Goal: Transaction & Acquisition: Purchase product/service

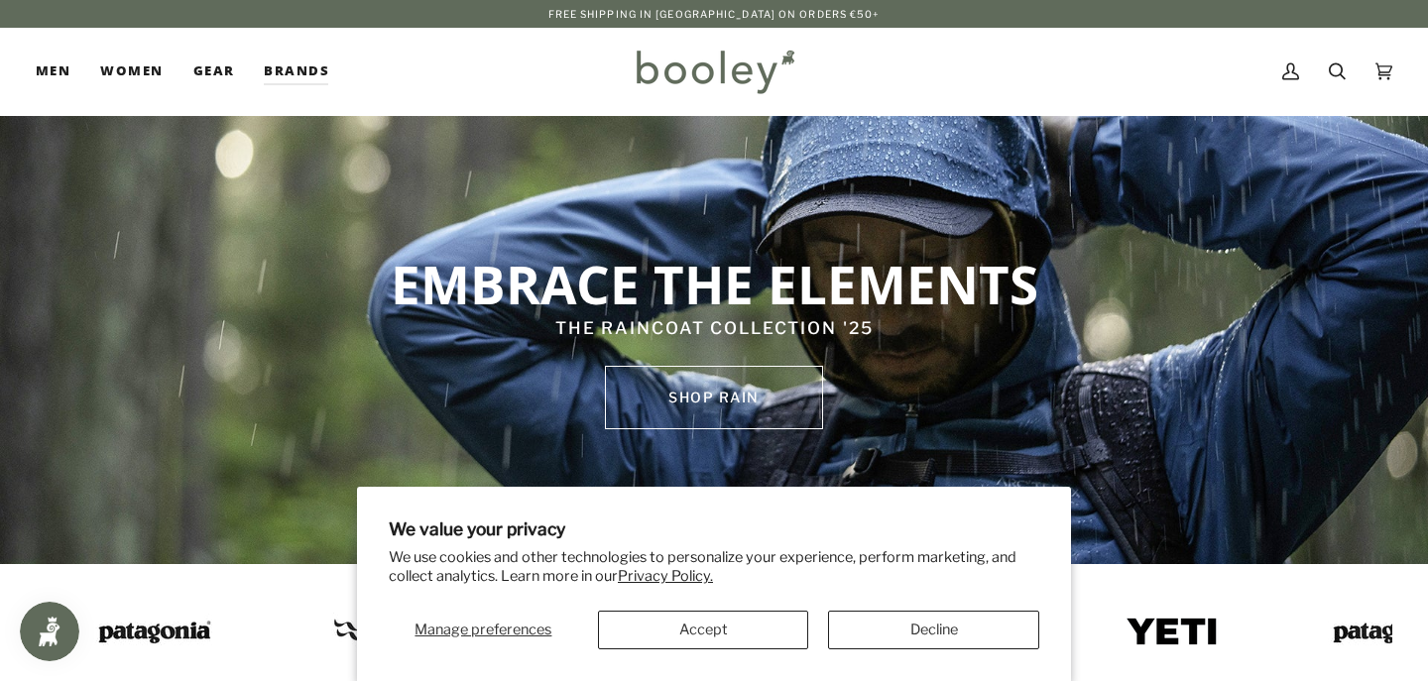
click at [925, 616] on button "Decline" at bounding box center [933, 630] width 211 height 39
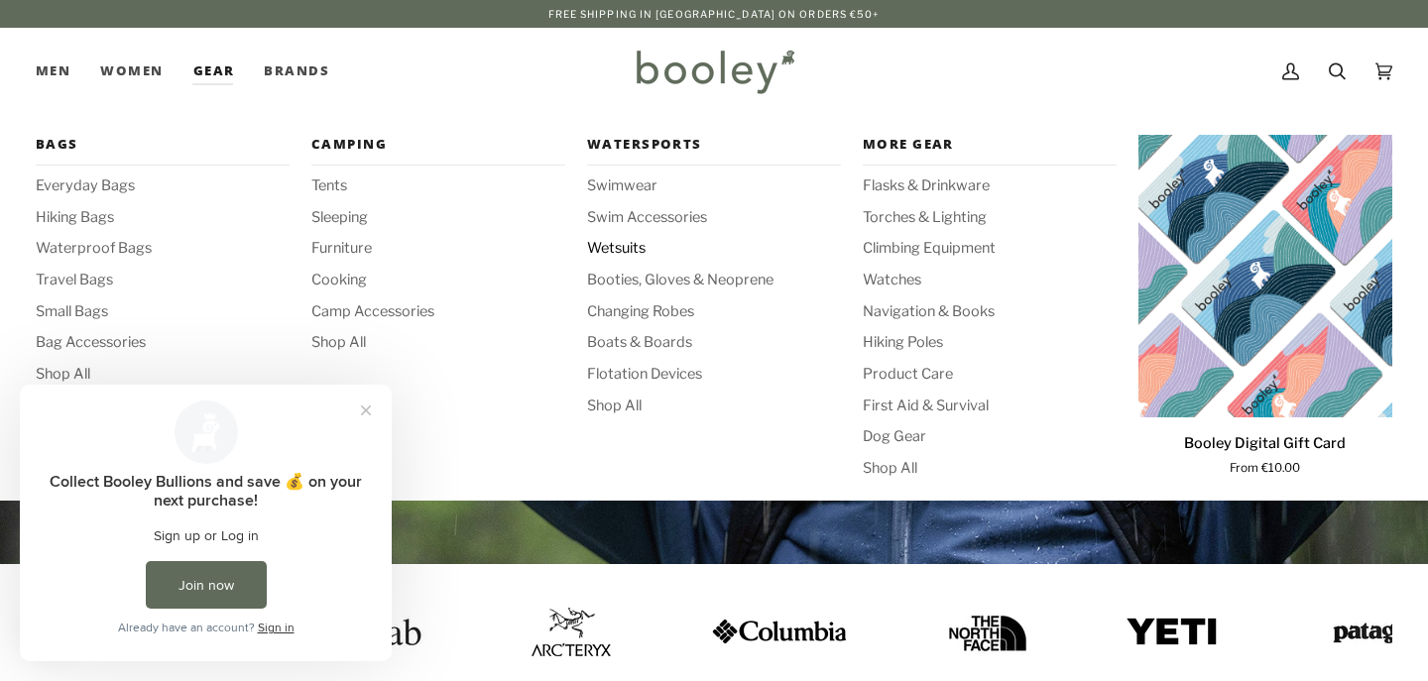
click at [634, 242] on span "Wetsuits" at bounding box center [714, 249] width 254 height 22
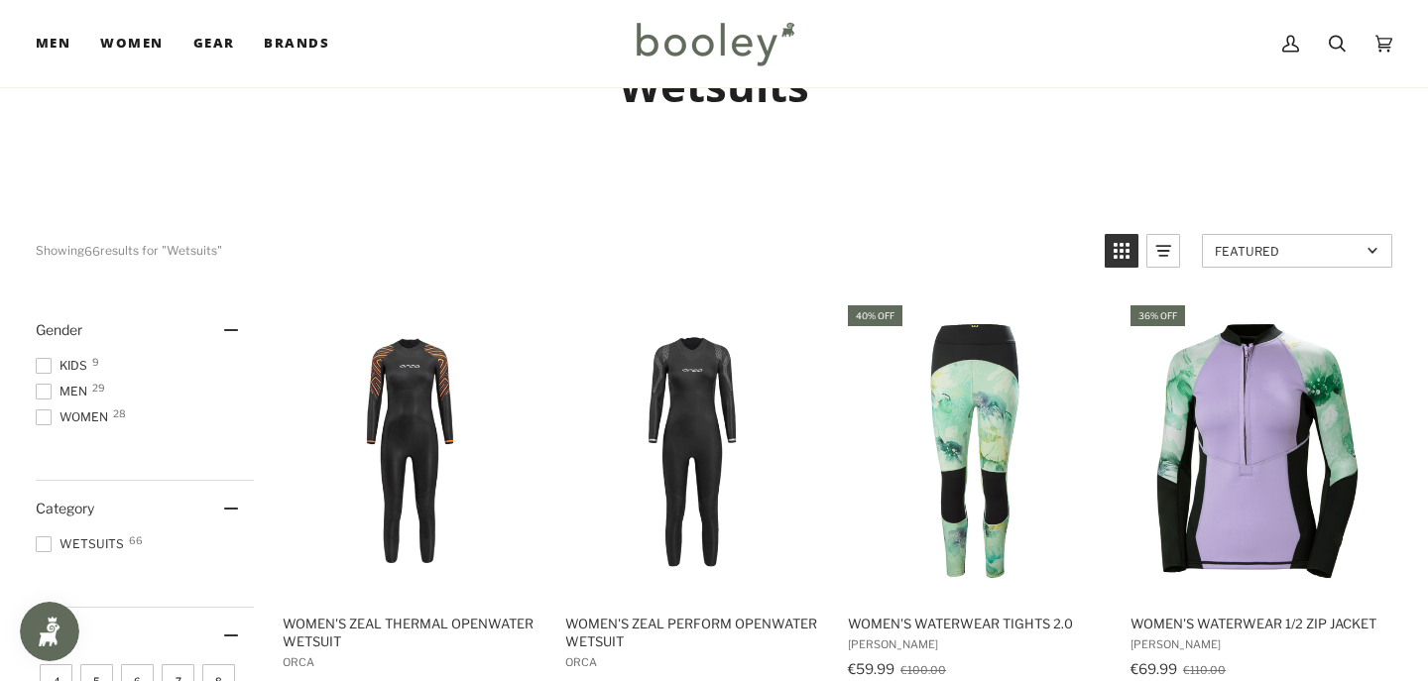
scroll to position [95, 0]
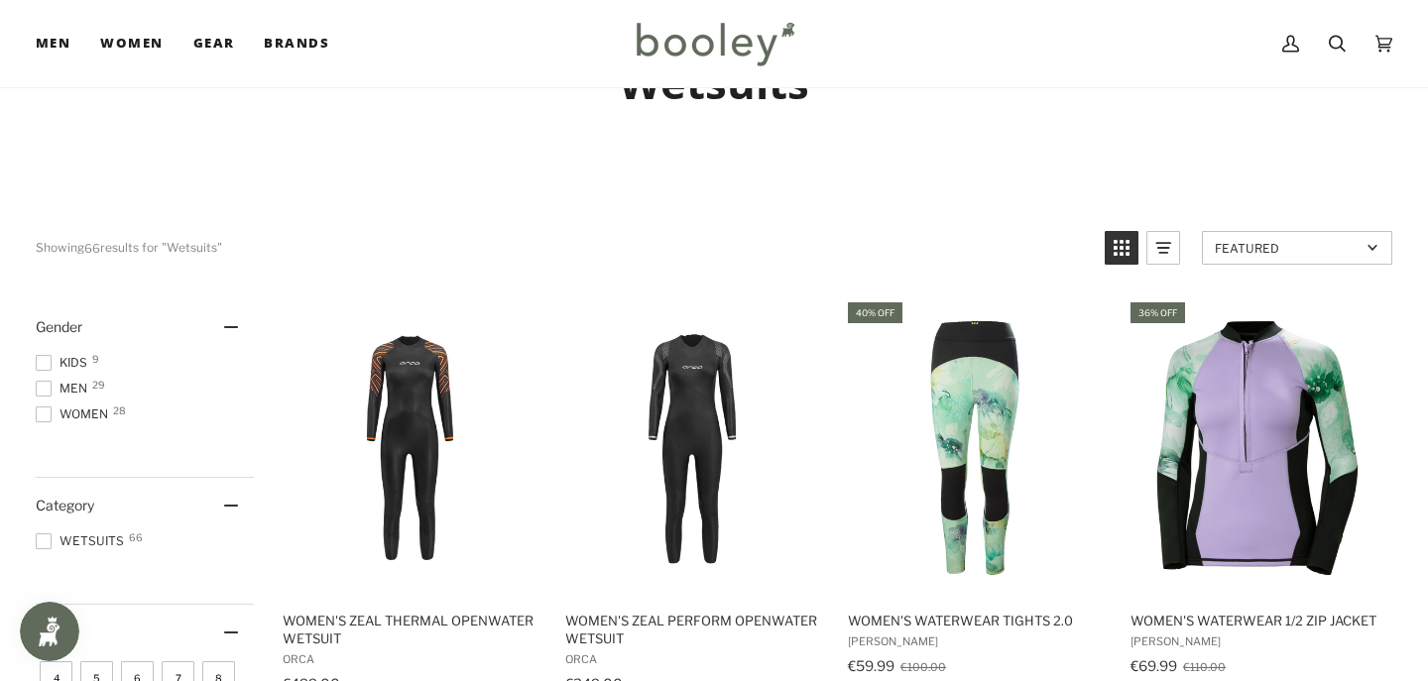
click at [57, 386] on span "Men 29" at bounding box center [65, 389] width 58 height 18
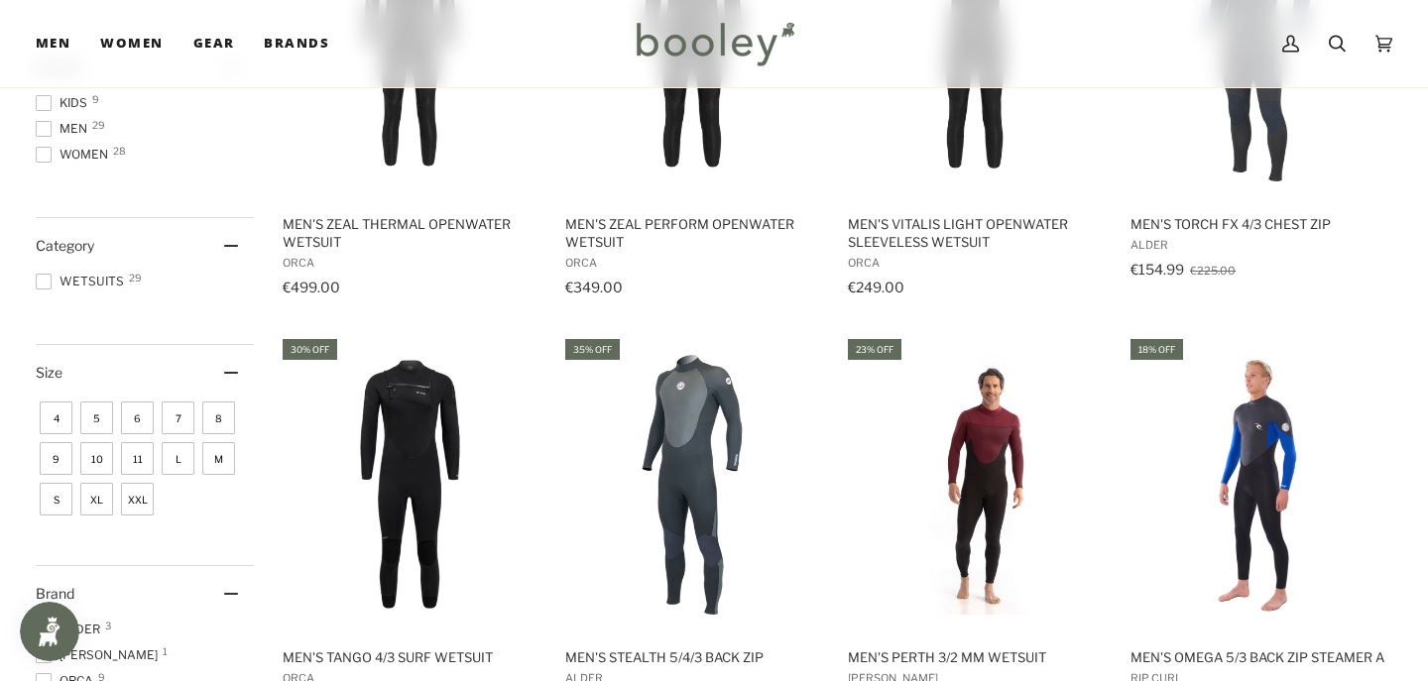
scroll to position [493, 0]
click at [97, 500] on span "XL" at bounding box center [96, 498] width 33 height 33
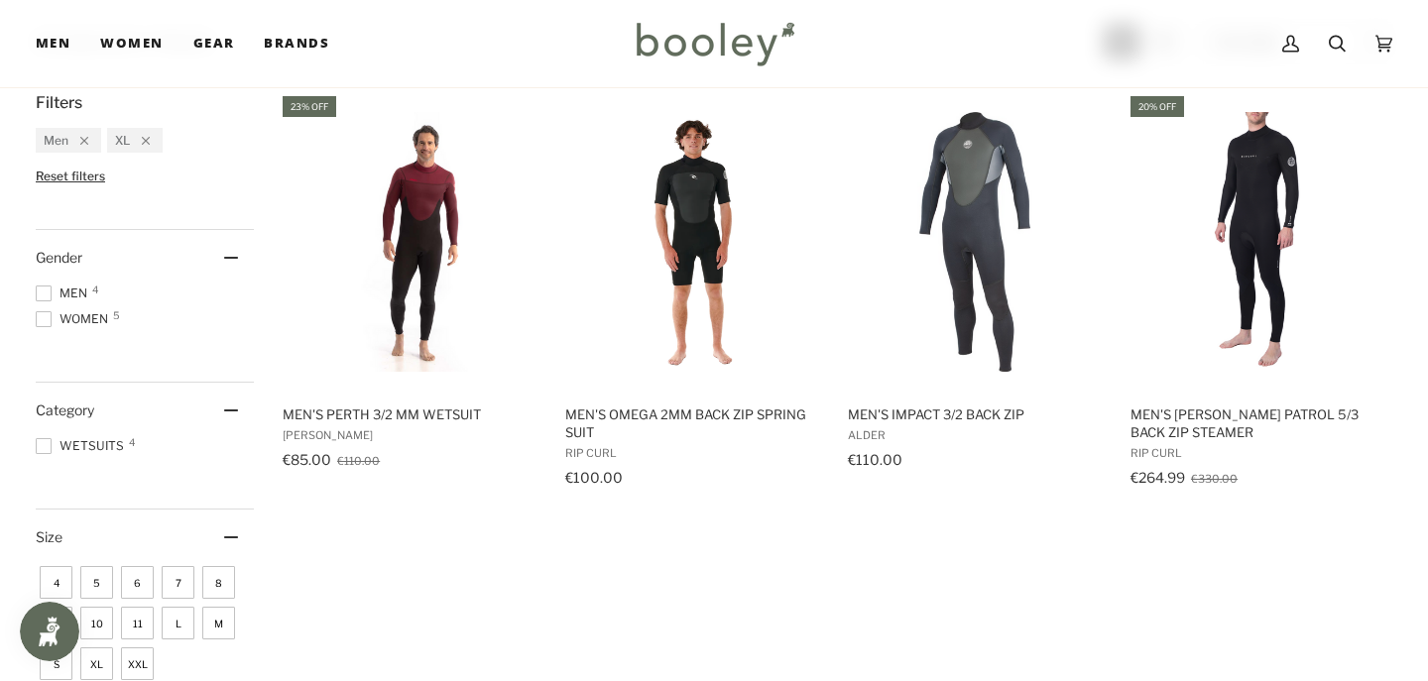
scroll to position [299, 0]
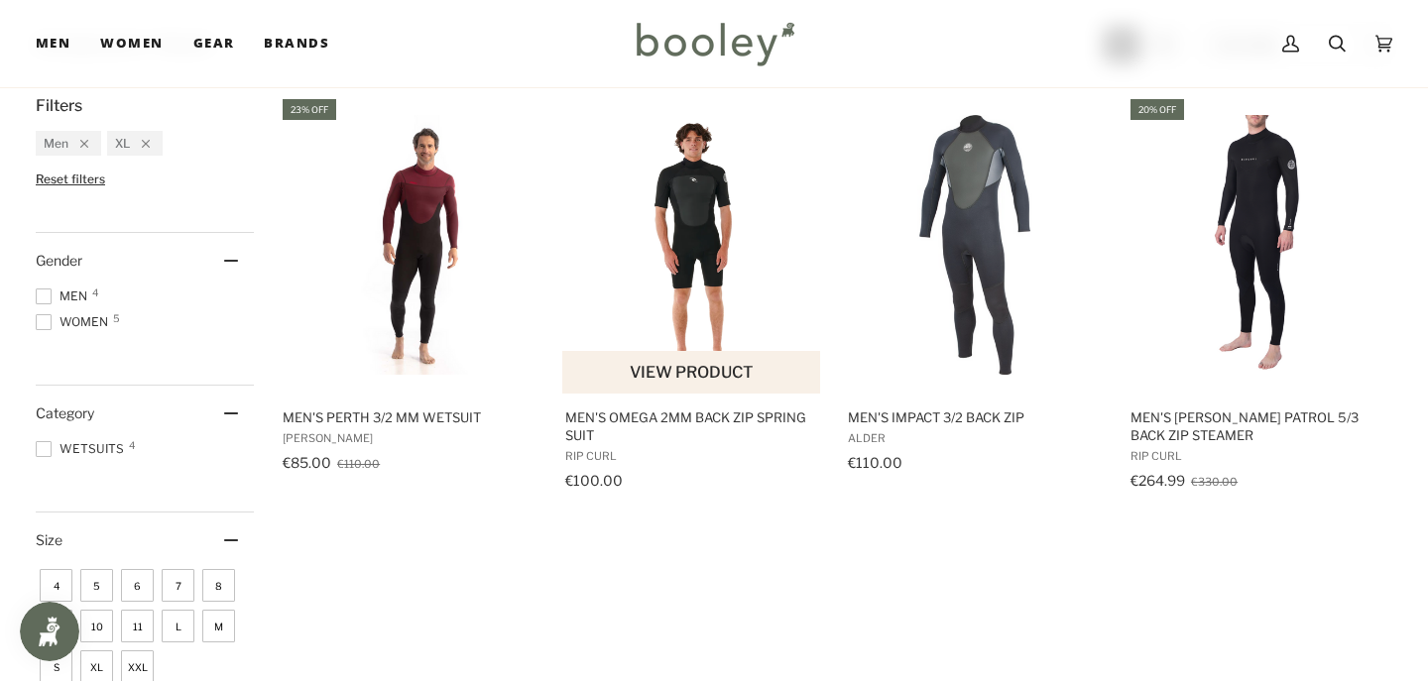
click at [685, 185] on img "Men's Omega 2mm Back Zip Spring Suit" at bounding box center [692, 245] width 260 height 260
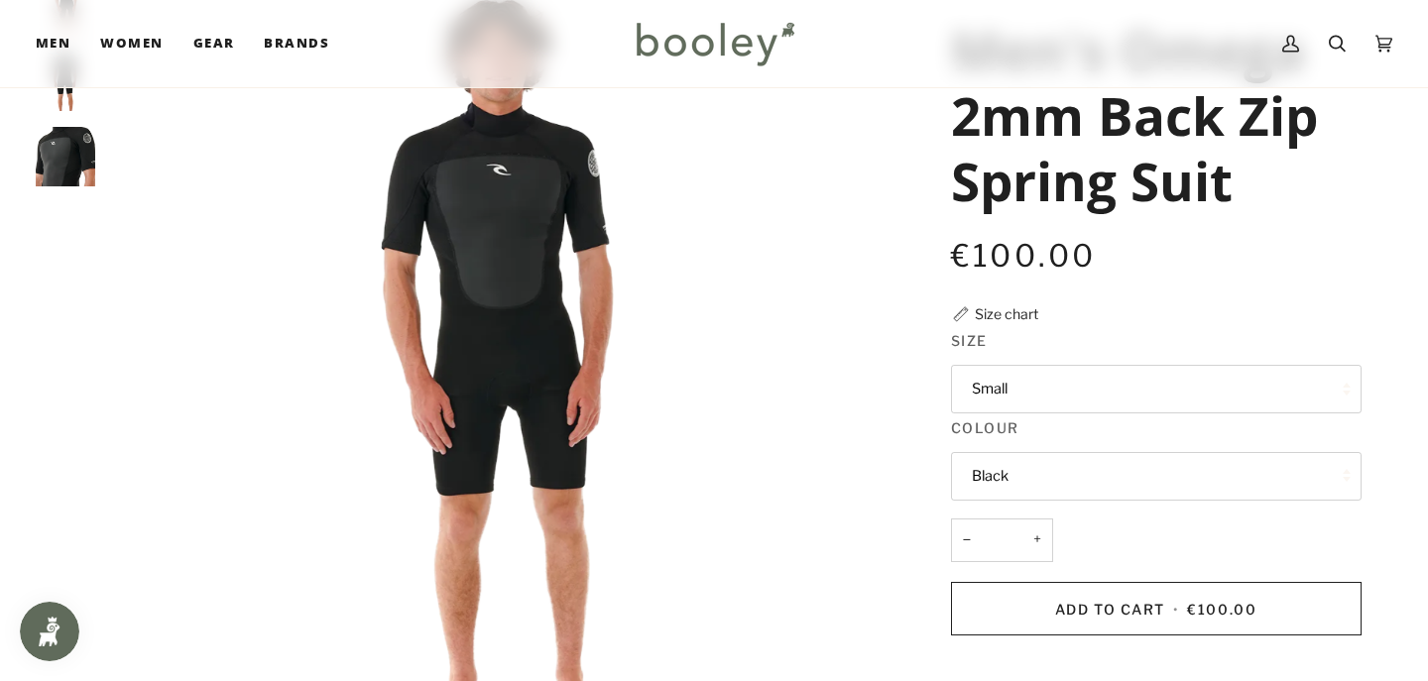
scroll to position [165, 0]
click at [1112, 396] on button "Small" at bounding box center [1156, 388] width 411 height 49
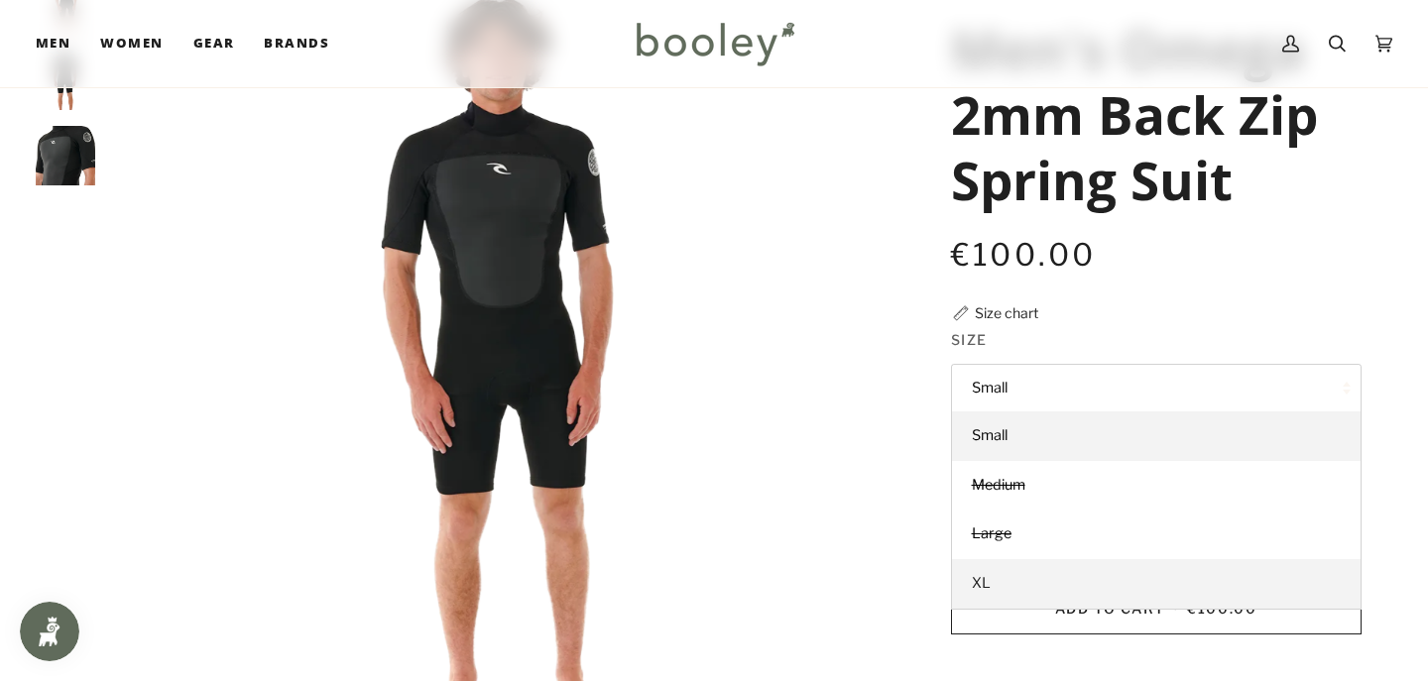
click at [973, 582] on span "XL" at bounding box center [981, 583] width 19 height 18
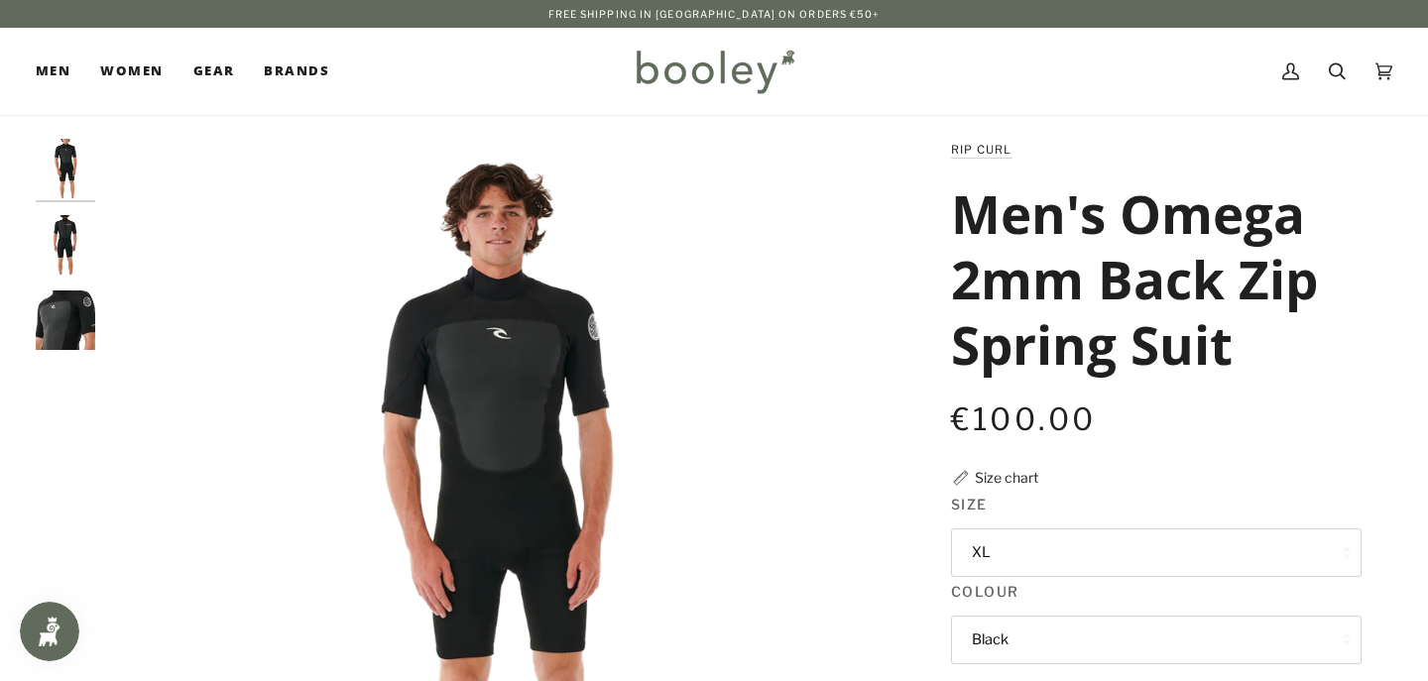
drag, startPoint x: 1254, startPoint y: 348, endPoint x: 962, endPoint y: 224, distance: 316.9
click at [962, 224] on h1 "Men's Omega 2mm Back Zip Spring Suit" at bounding box center [1149, 279] width 396 height 196
copy h1 "Men's Omega 2mm Back Zip Spring Suit"
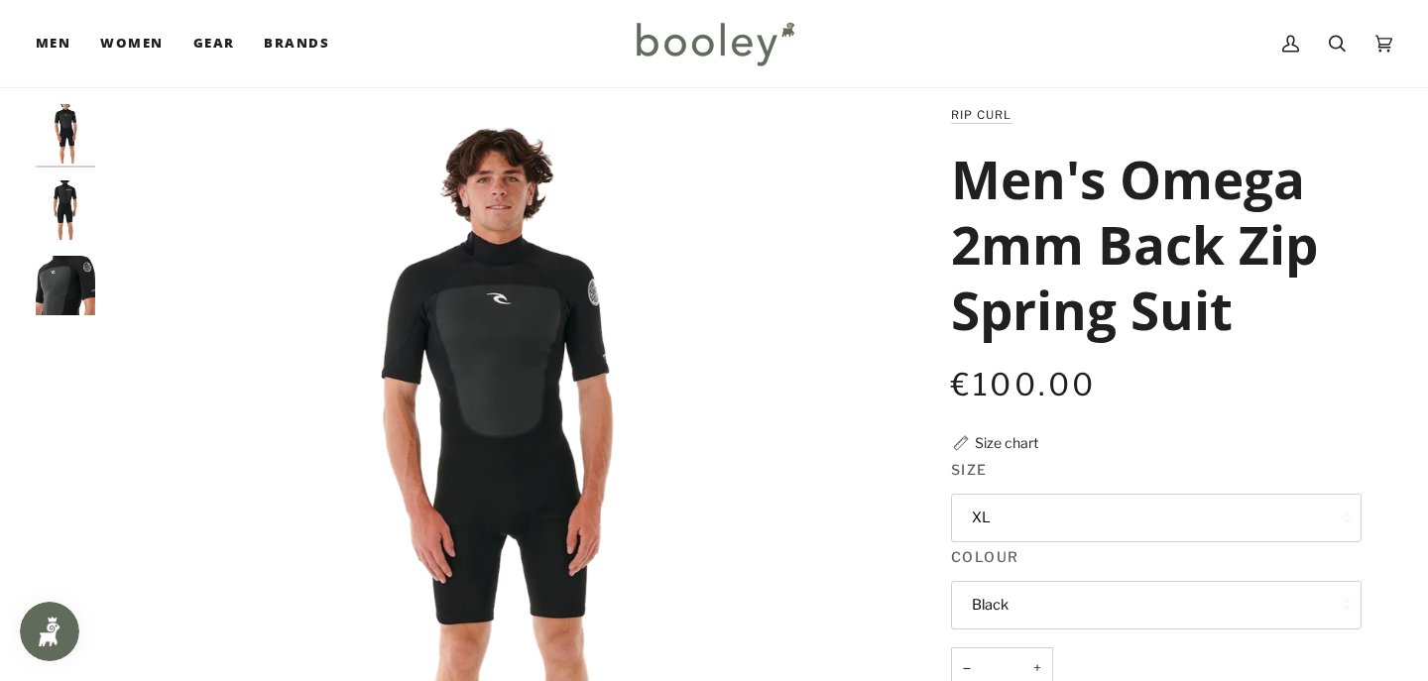
scroll to position [28, 0]
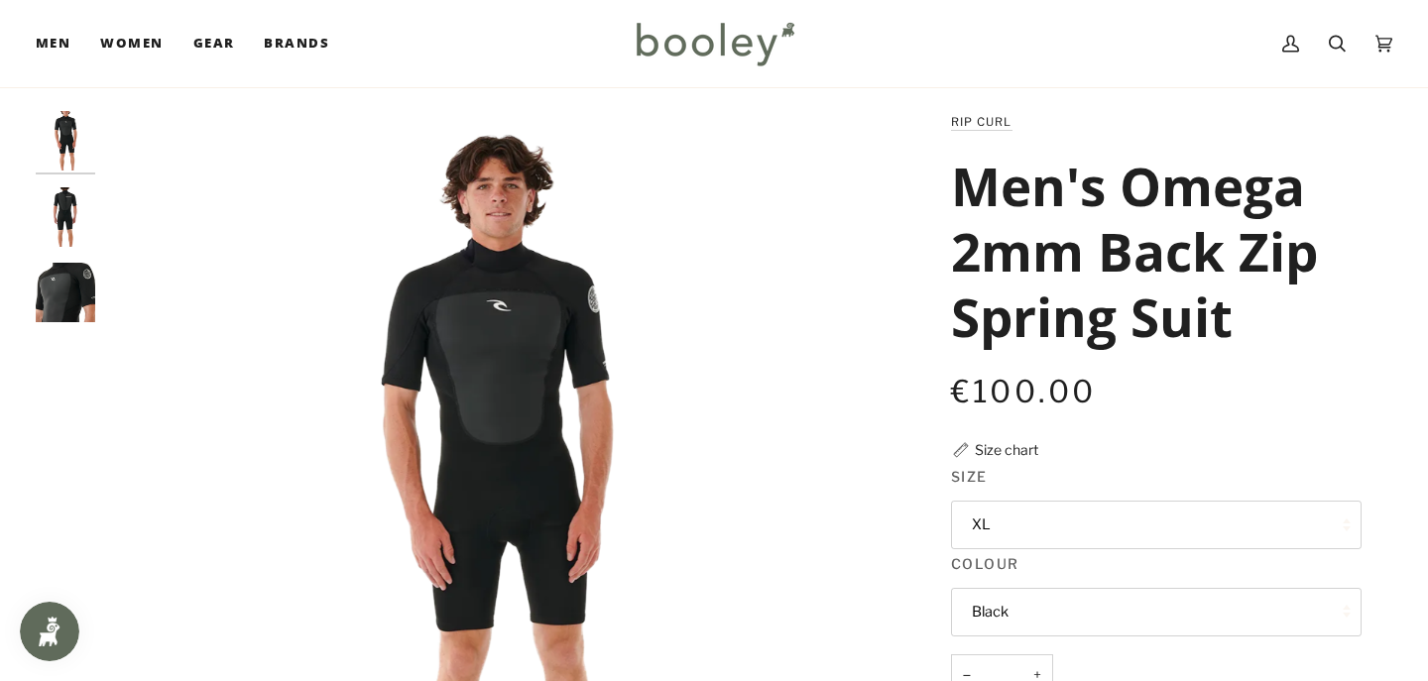
click at [510, 354] on img "Rip Curl Men's Omega 2mm Back Zip Spring Suit Black - Booley Galway" at bounding box center [494, 500] width 779 height 779
click at [60, 302] on img "Rip Curl Men's Omega 2mm Back Zip Spring Suit Black - Booley Galway" at bounding box center [66, 293] width 60 height 60
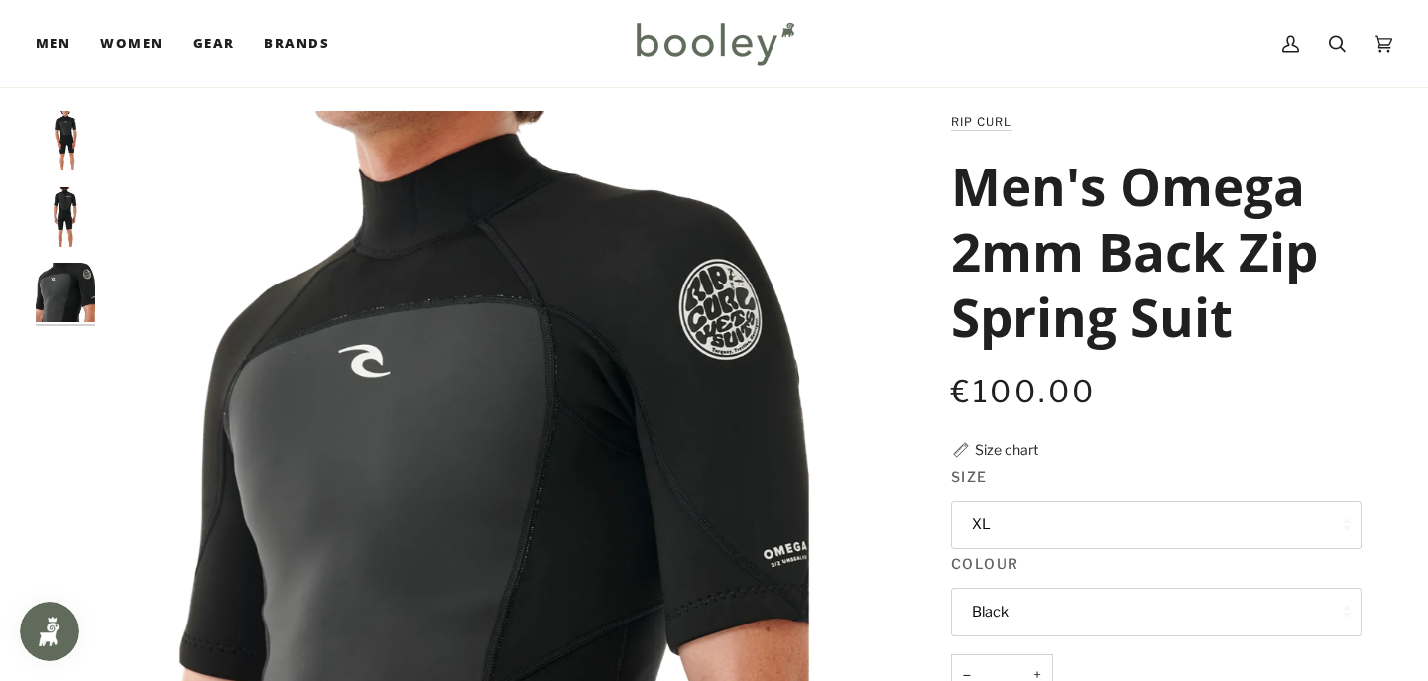
click at [80, 217] on img "Rip Curl Men's Omega 2mm Back Zip Spring Suit Black - Booley Galway" at bounding box center [66, 217] width 60 height 60
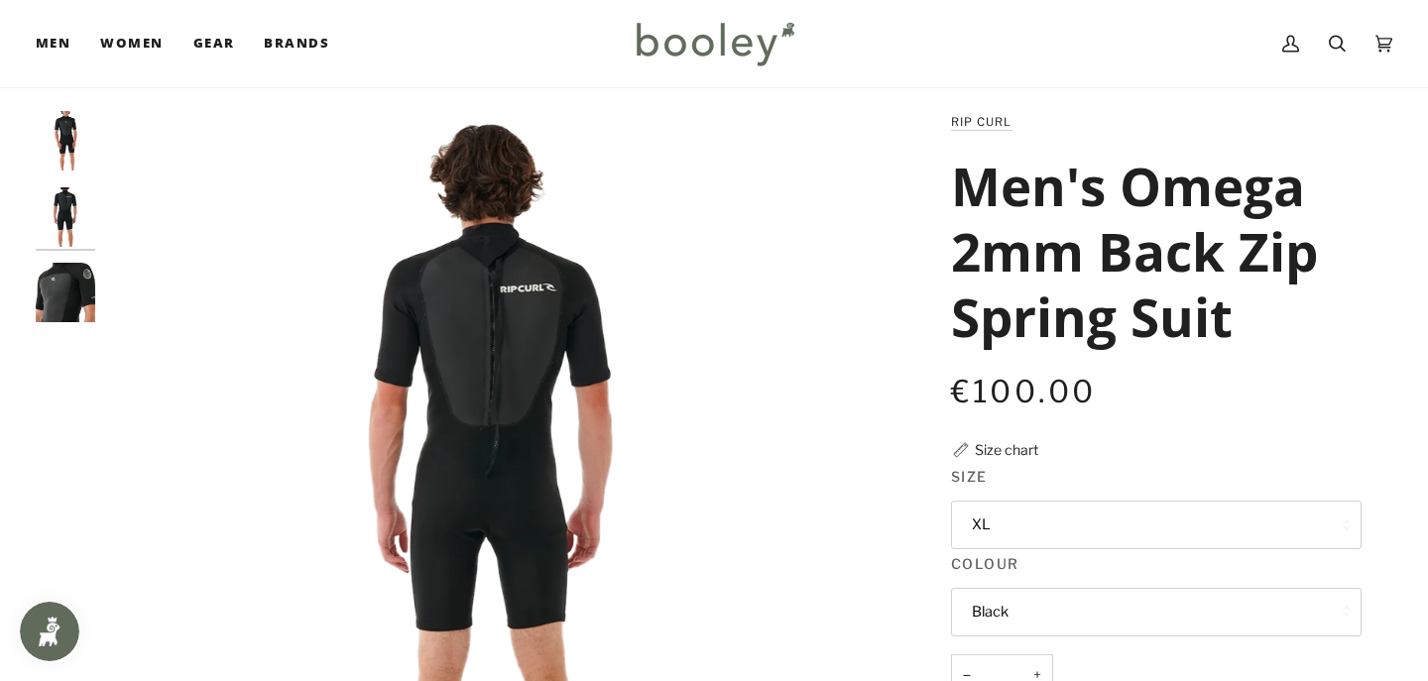
click at [65, 116] on img "Rip Curl Men's Omega 2mm Back Zip Spring Suit Black - Booley Galway" at bounding box center [66, 141] width 60 height 60
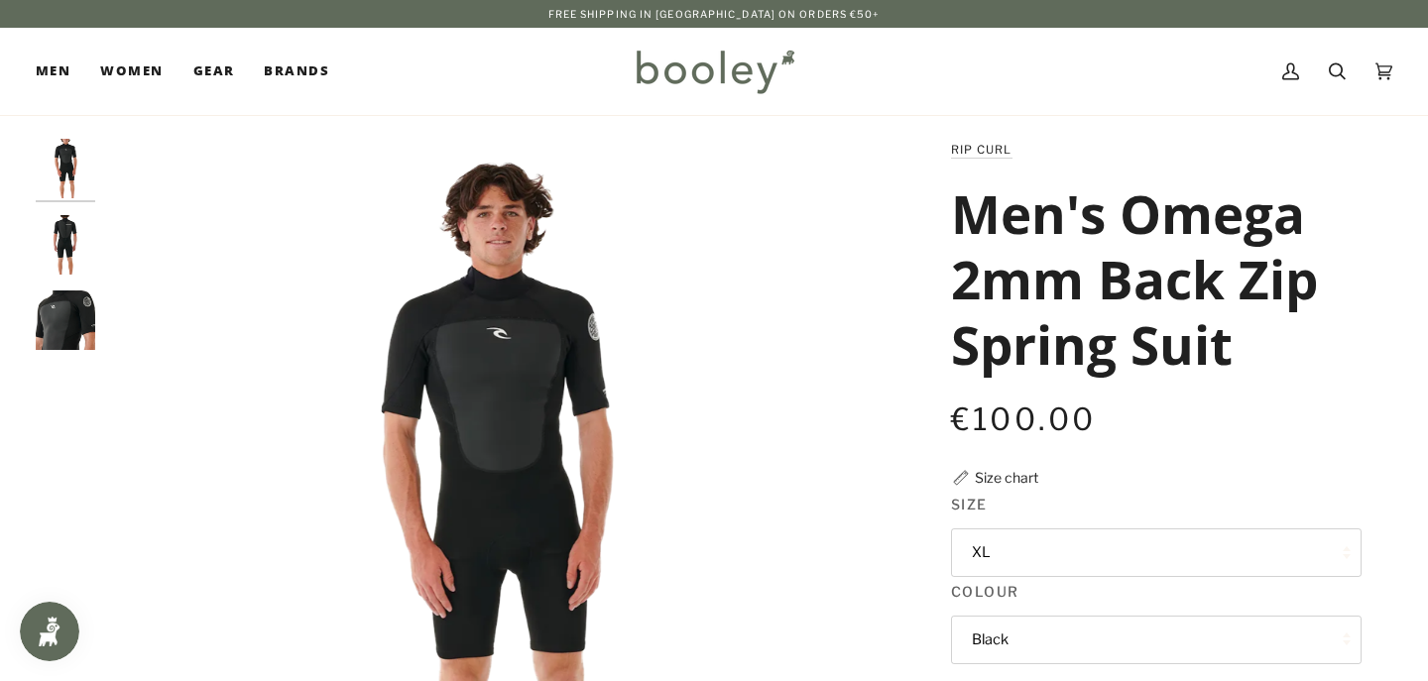
scroll to position [0, 0]
click at [1059, 550] on button "XL" at bounding box center [1156, 553] width 411 height 49
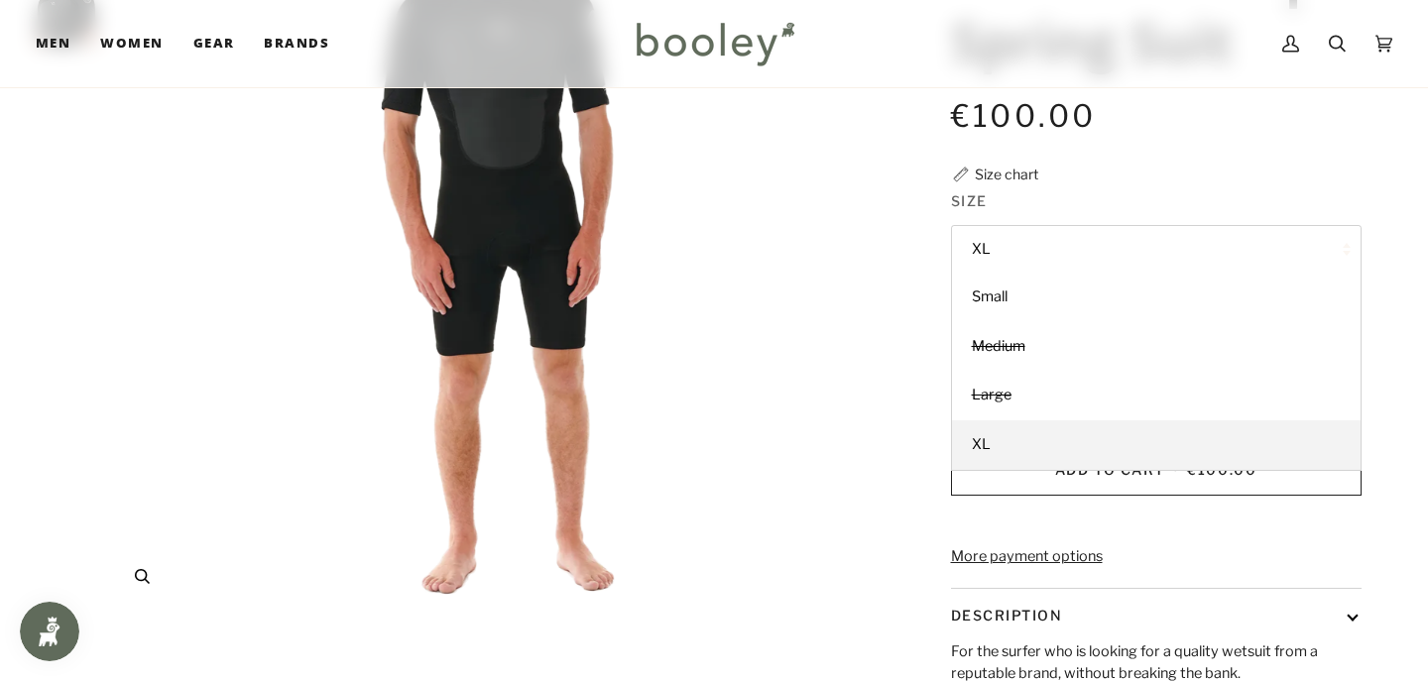
scroll to position [308, 0]
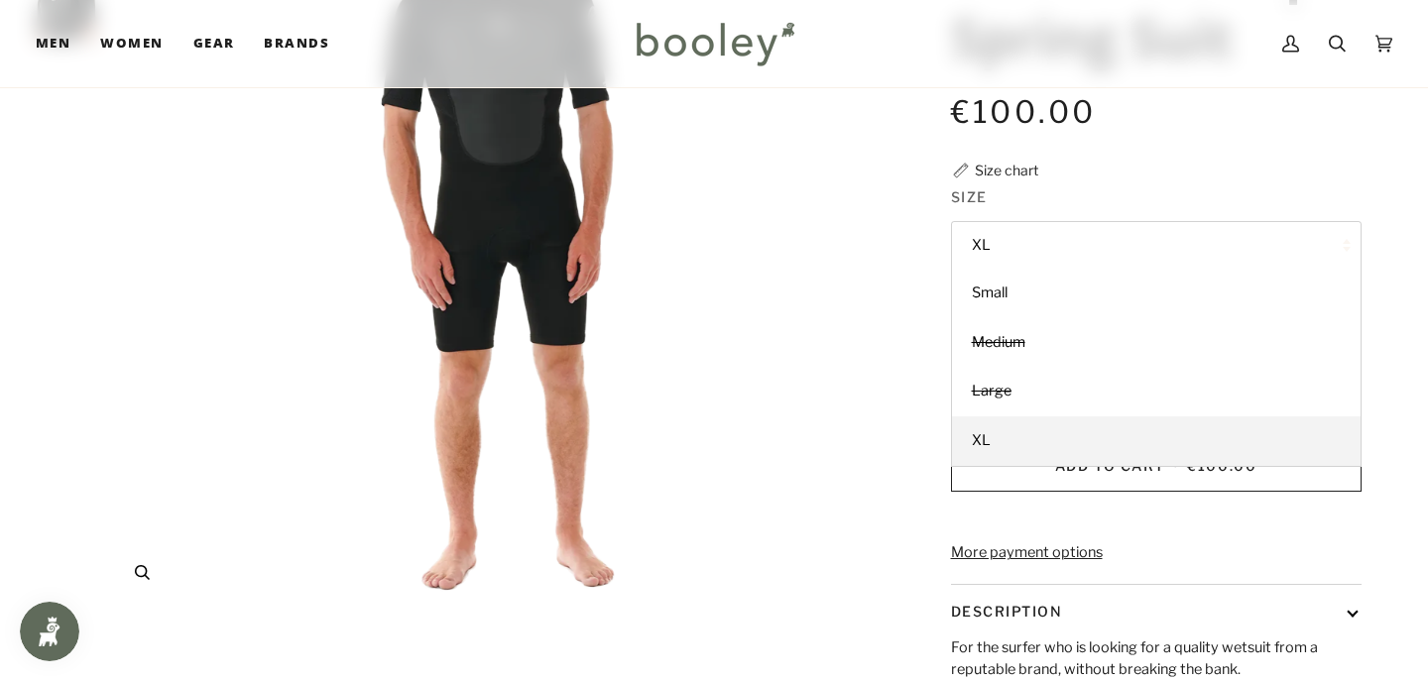
click at [822, 495] on img "Rip Curl Men's Omega 2mm Back Zip Spring Suit Black - Booley Galway" at bounding box center [494, 220] width 779 height 779
click at [1012, 173] on div "Size chart" at bounding box center [1006, 170] width 63 height 21
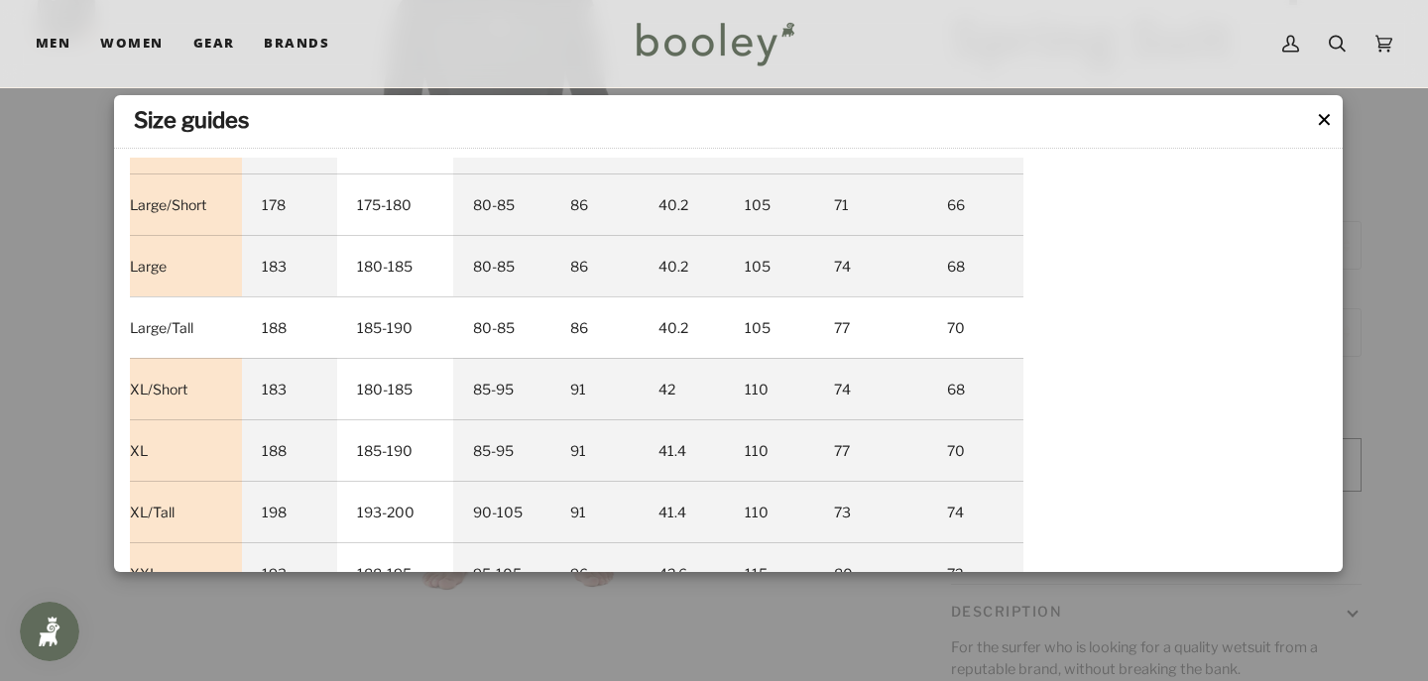
scroll to position [478, 0]
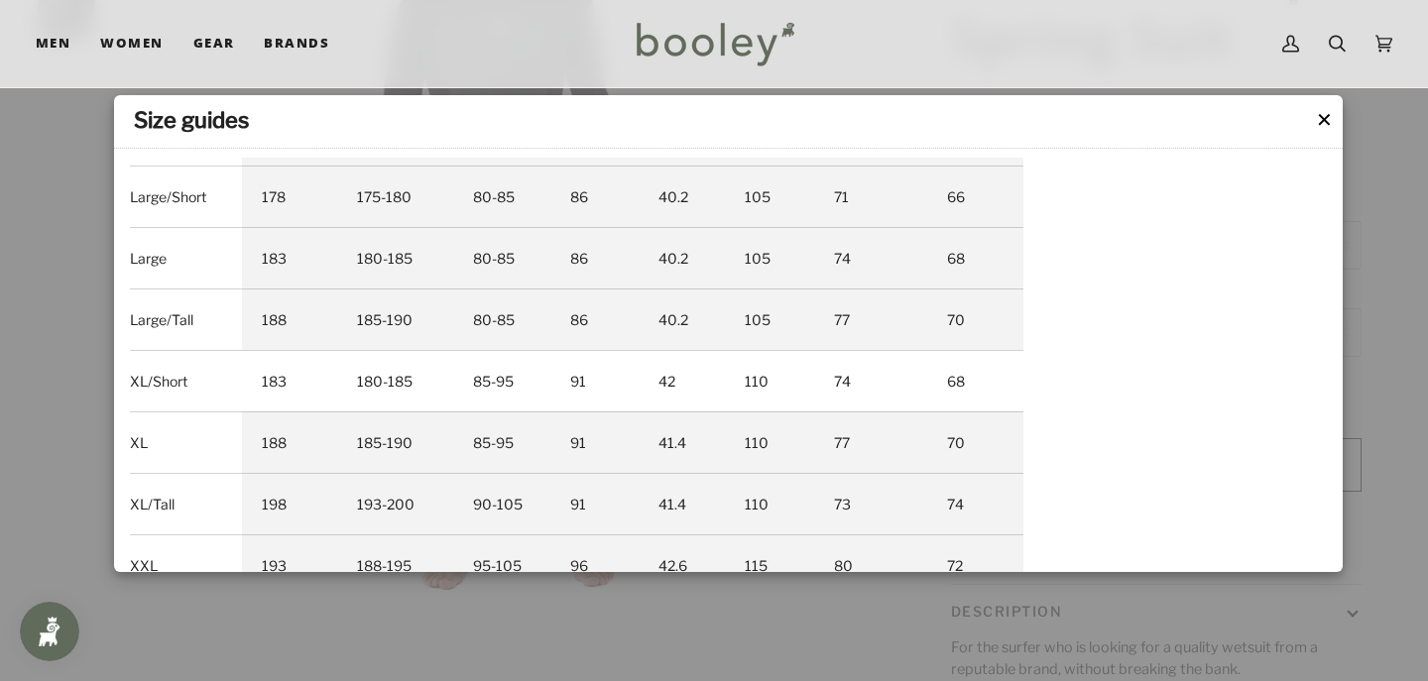
click at [179, 387] on td "XL/Short" at bounding box center [186, 381] width 112 height 62
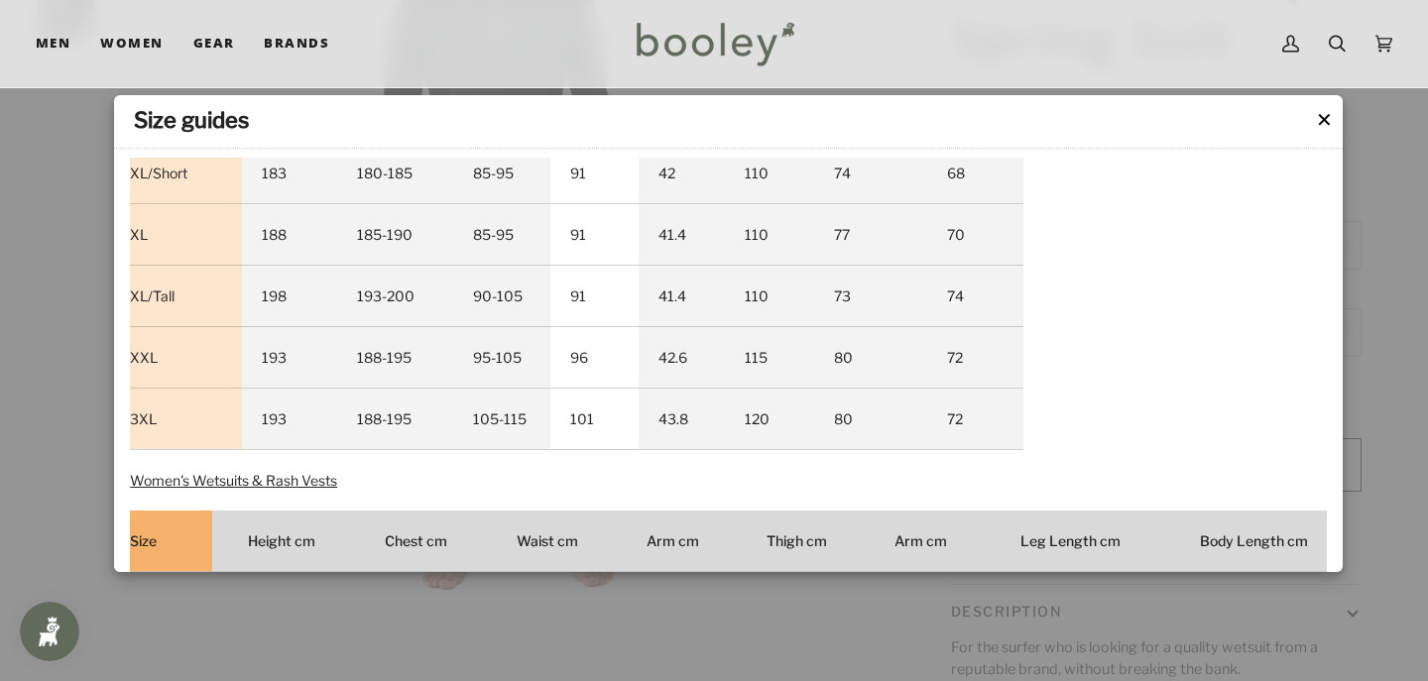
scroll to position [702, 0]
